Goal: Information Seeking & Learning: Learn about a topic

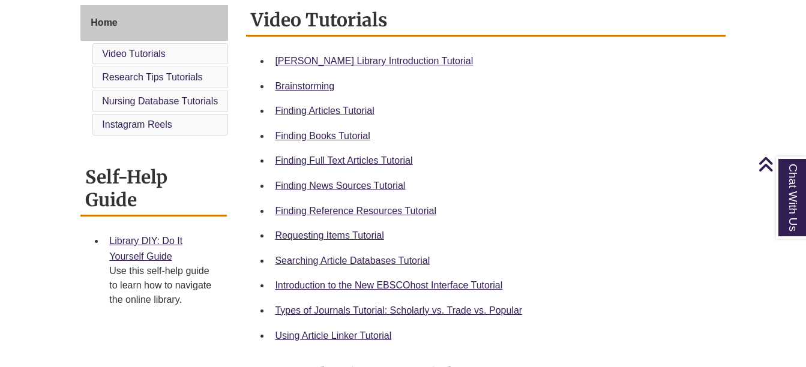
scroll to position [333, 0]
click at [370, 181] on link "Finding News Sources Tutorial" at bounding box center [340, 185] width 130 height 10
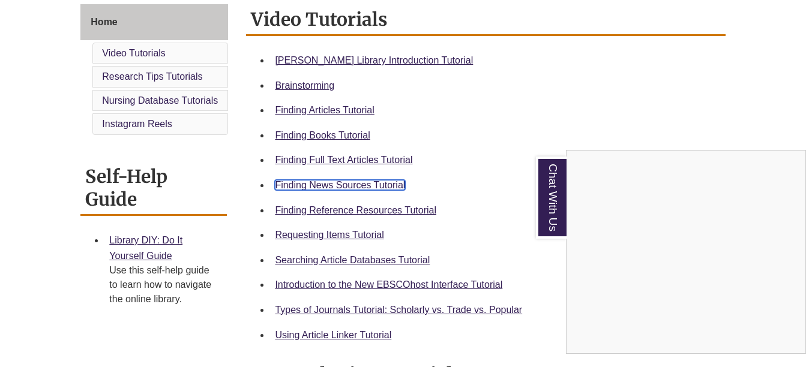
scroll to position [0, 0]
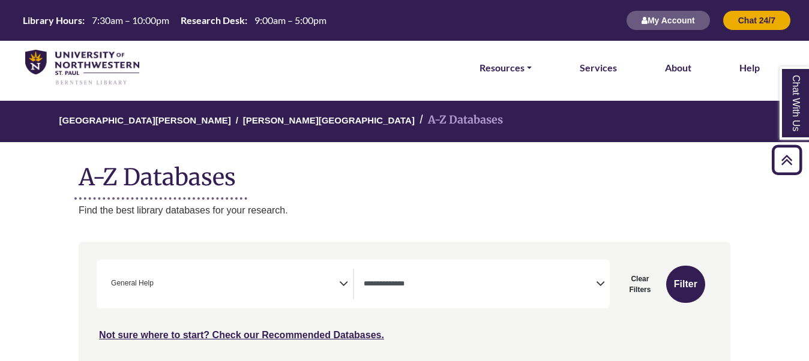
select select "*****"
select select "Database Types Filter"
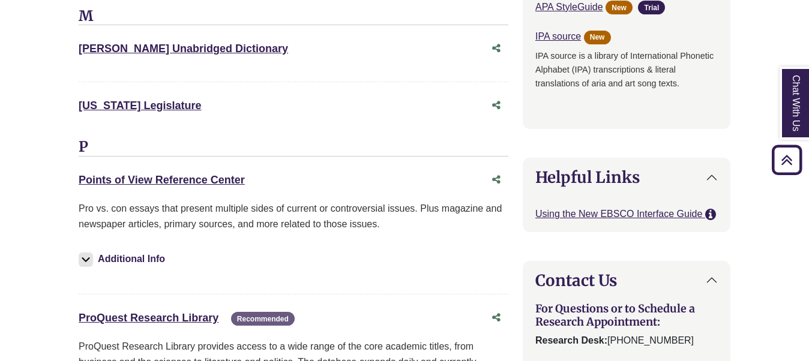
scroll to position [23, 0]
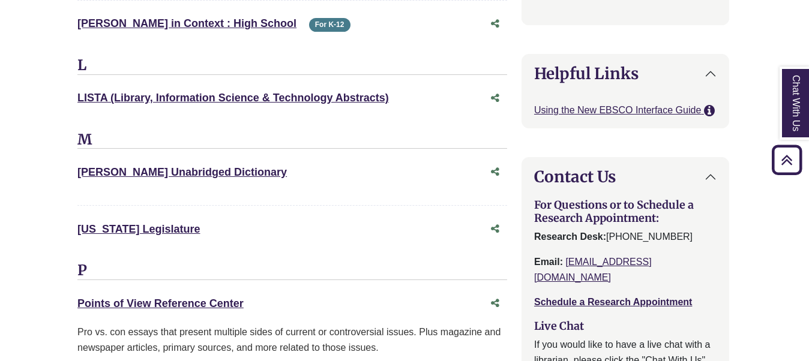
select select "Database Subject Filter"
select select "Database Types Filter"
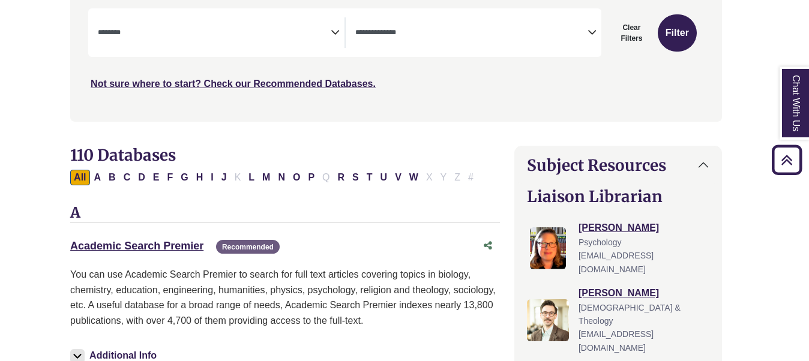
select select "*****"
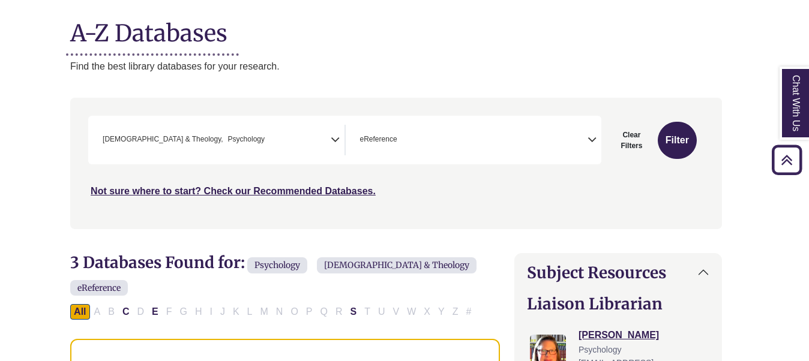
scroll to position [104, 8]
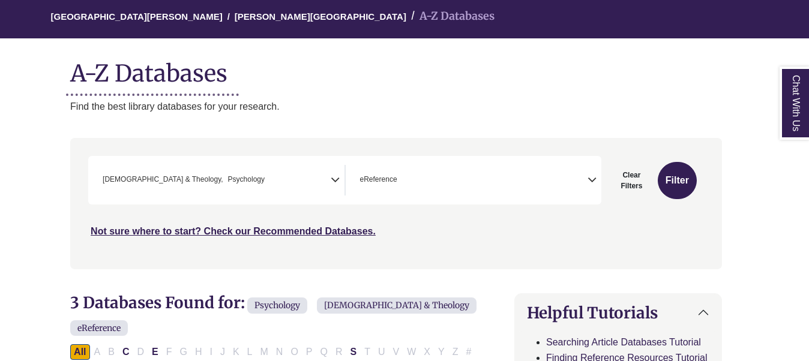
scroll to position [170, 2]
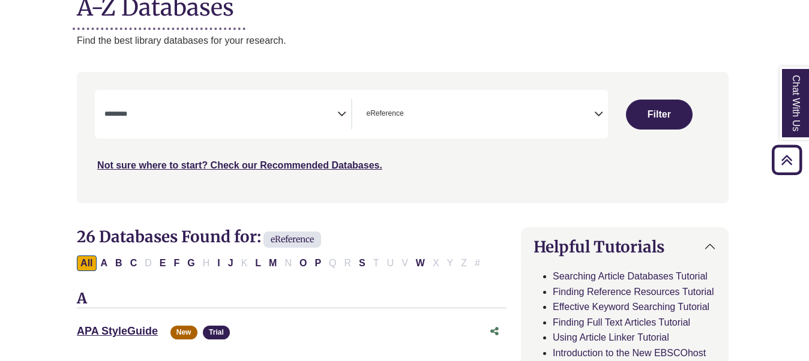
scroll to position [158, 0]
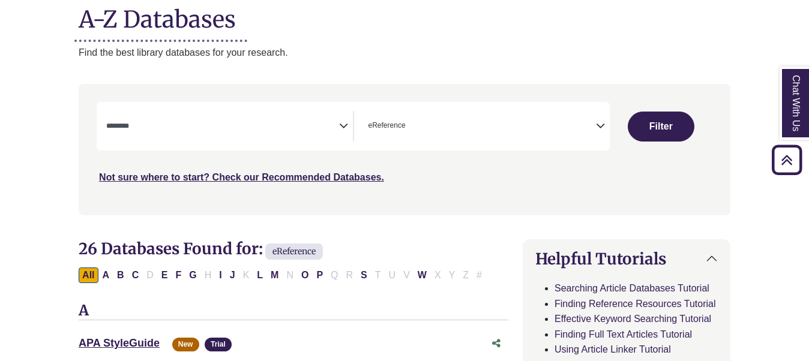
select select "Database Subject Filter"
select select "Database Types Filter"
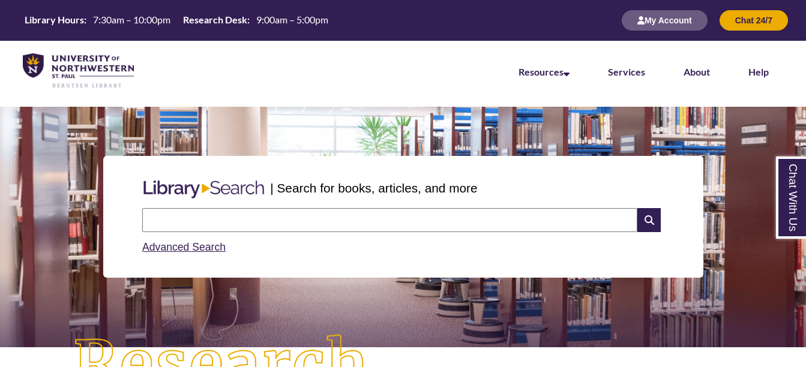
click at [388, 228] on input "text" at bounding box center [389, 220] width 495 height 24
type input "**********"
